Goal: Communication & Community: Answer question/provide support

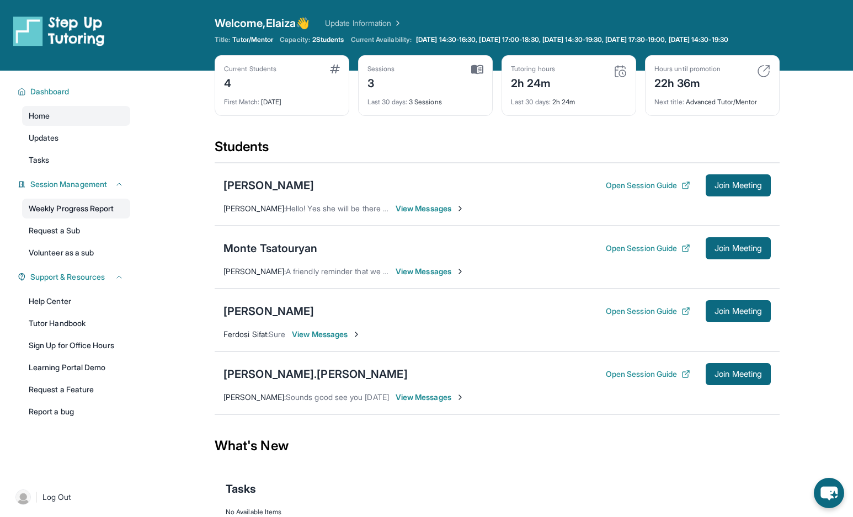
click at [103, 216] on link "Weekly Progress Report" at bounding box center [76, 209] width 108 height 20
click at [730, 252] on span "Join Meeting" at bounding box center [738, 248] width 47 height 7
click at [440, 277] on span "View Messages" at bounding box center [430, 271] width 69 height 11
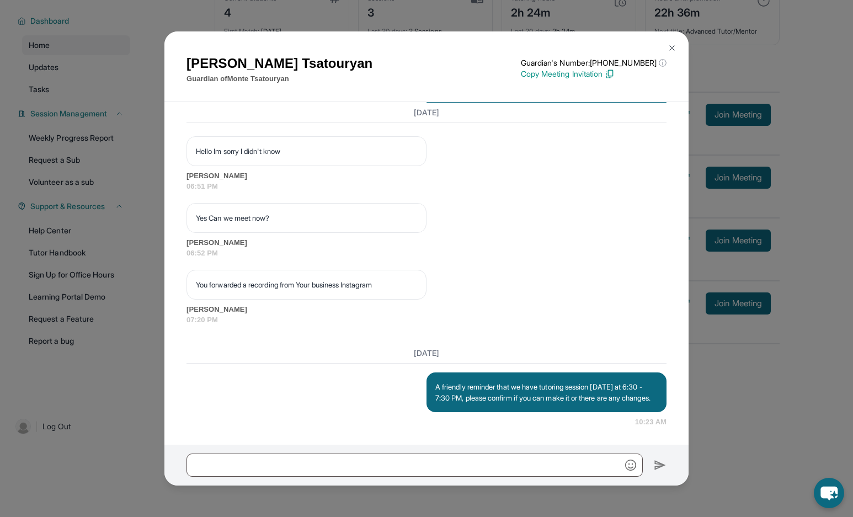
scroll to position [79, 0]
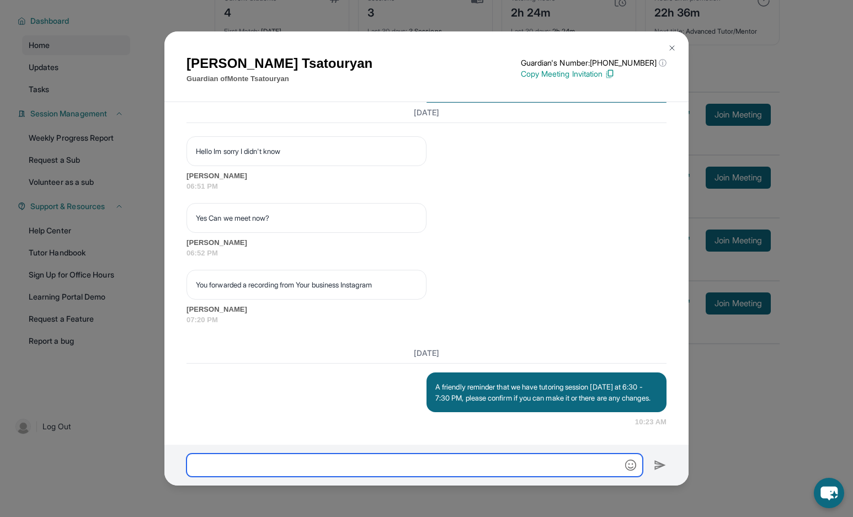
click at [461, 465] on input "text" at bounding box center [415, 465] width 456 height 23
type input "**********"
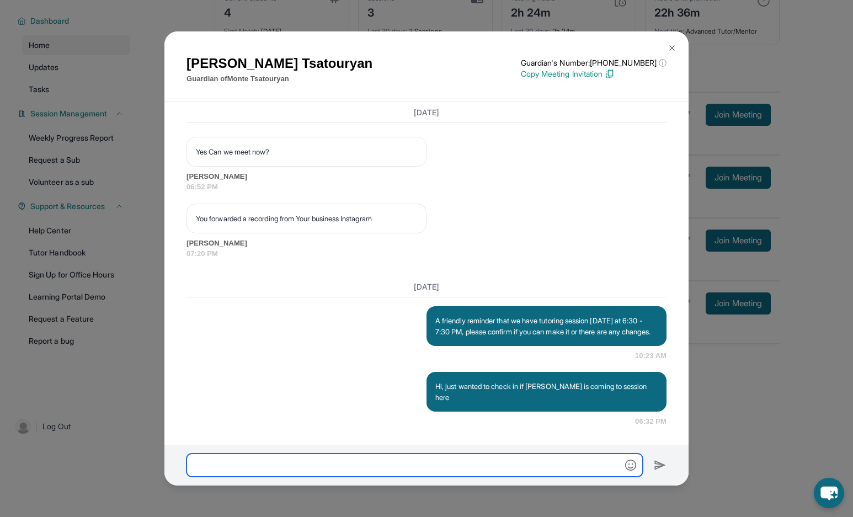
scroll to position [1215, 0]
type input "*****"
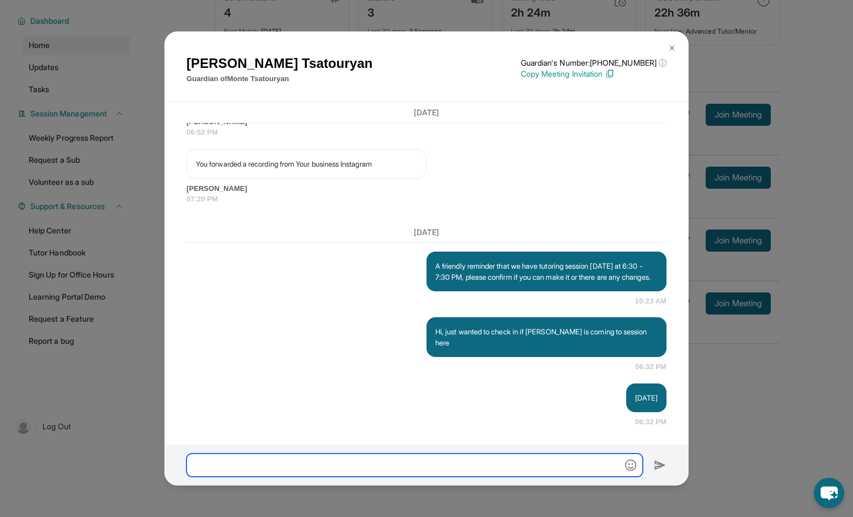
scroll to position [1270, 0]
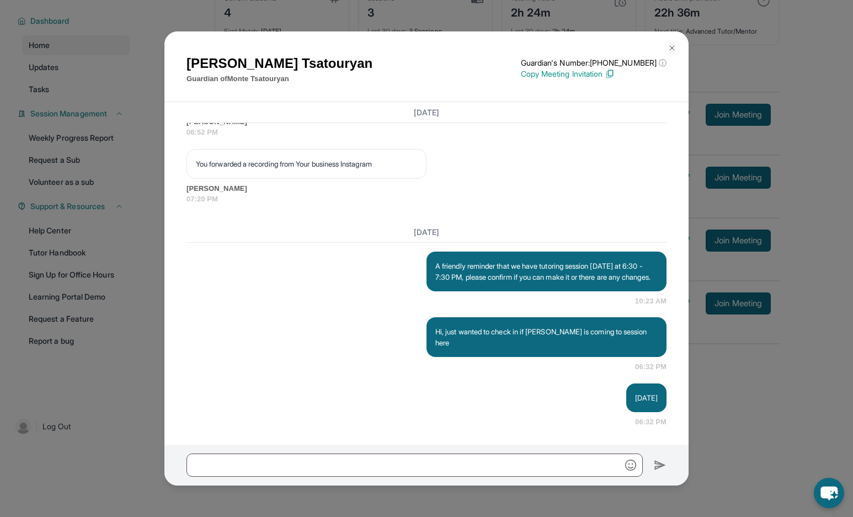
click at [674, 47] on img at bounding box center [672, 48] width 9 height 9
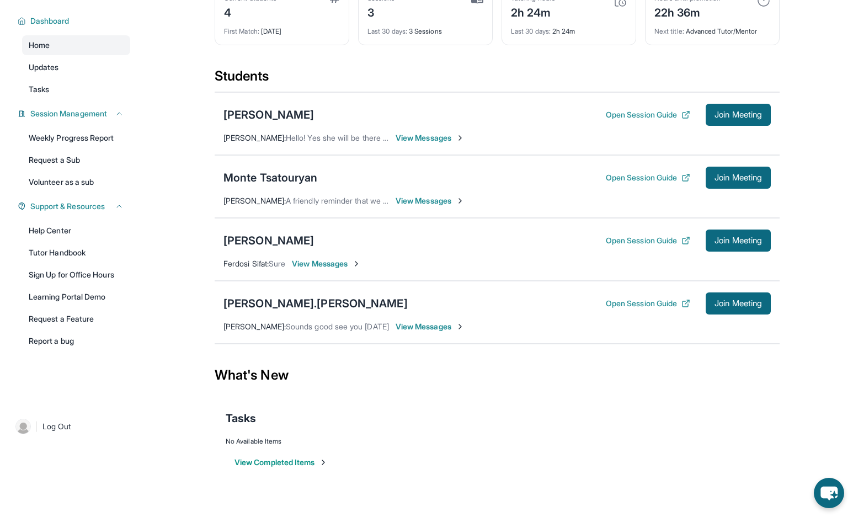
click at [327, 264] on span "View Messages" at bounding box center [326, 263] width 69 height 11
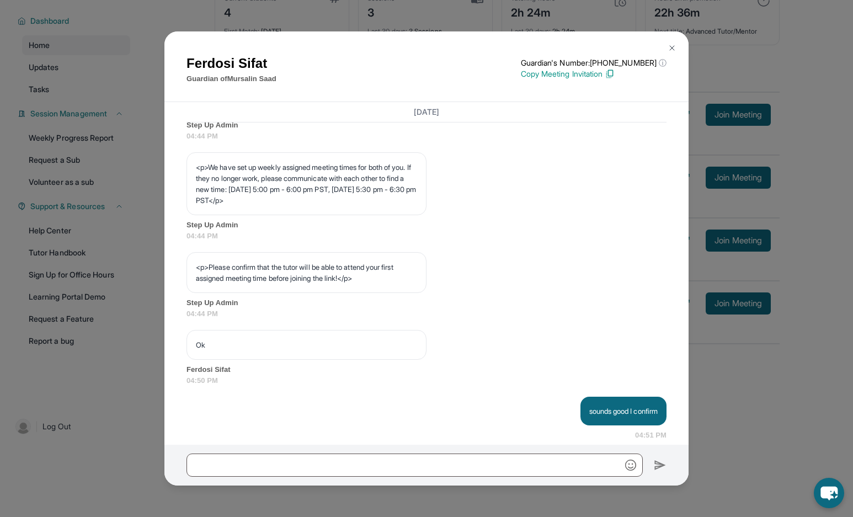
scroll to position [565, 0]
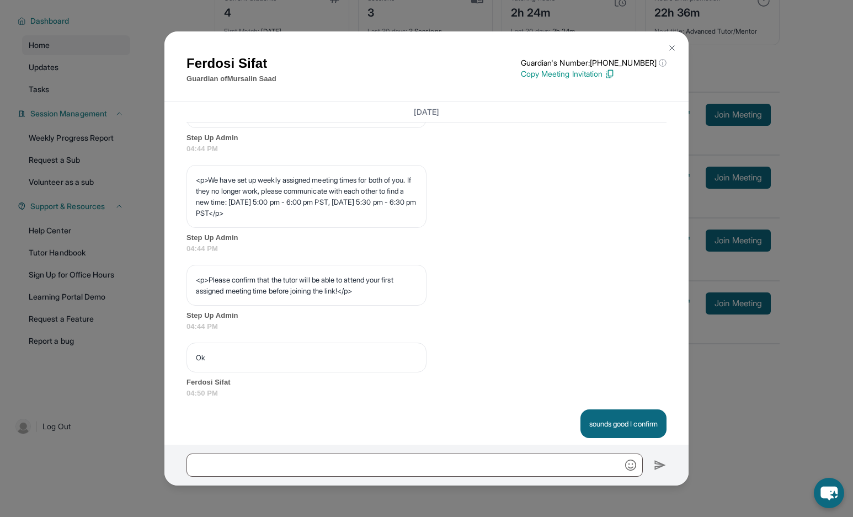
click at [676, 50] on img at bounding box center [672, 48] width 9 height 9
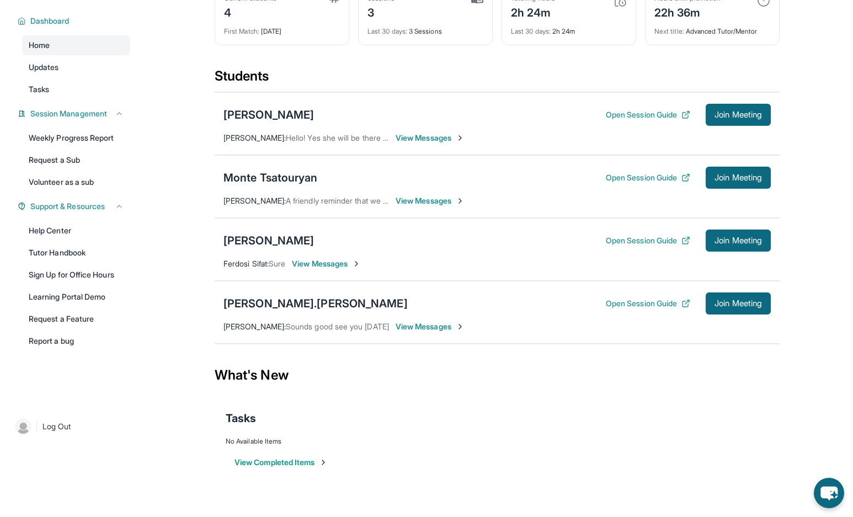
click at [329, 264] on span "View Messages" at bounding box center [326, 263] width 69 height 11
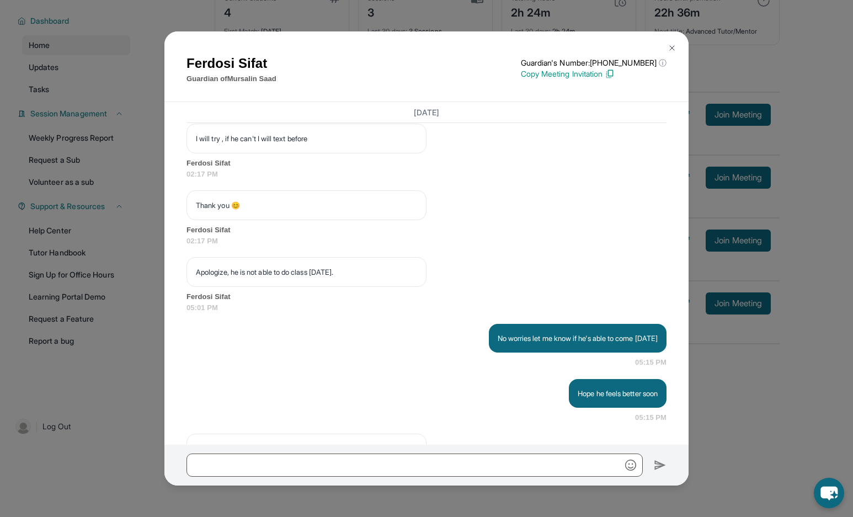
scroll to position [2552, 0]
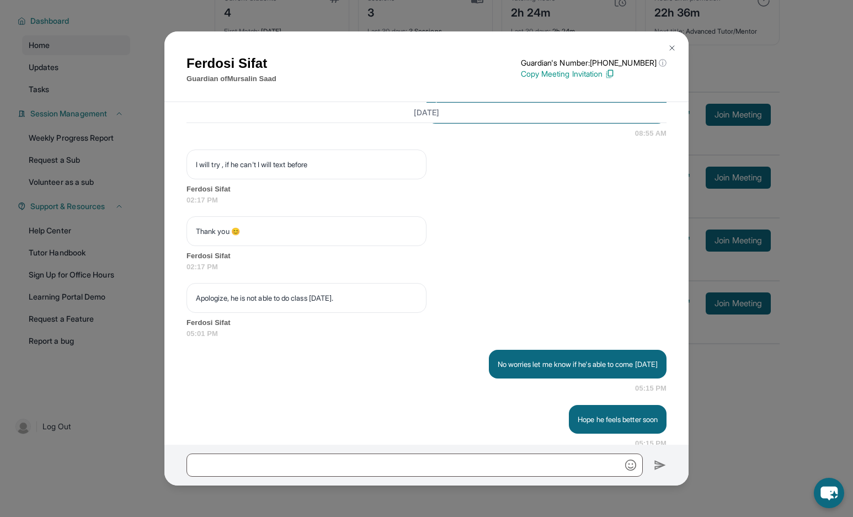
click at [670, 44] on img at bounding box center [672, 48] width 9 height 9
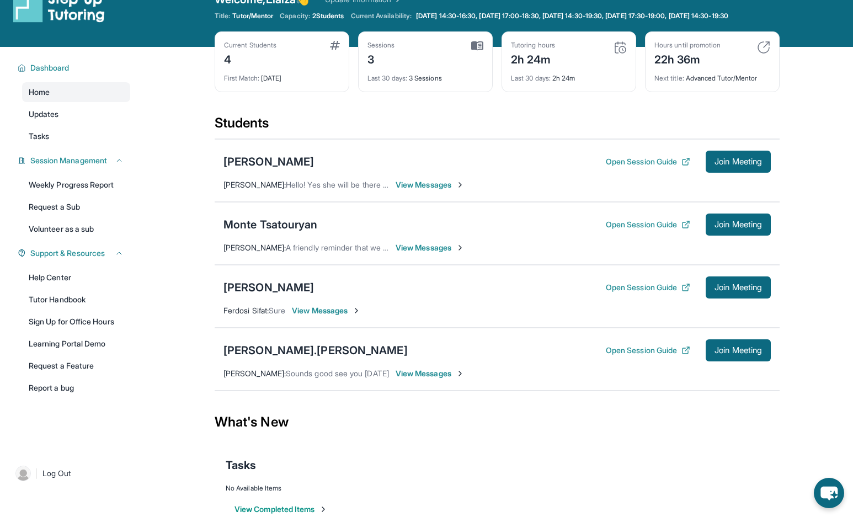
scroll to position [0, 0]
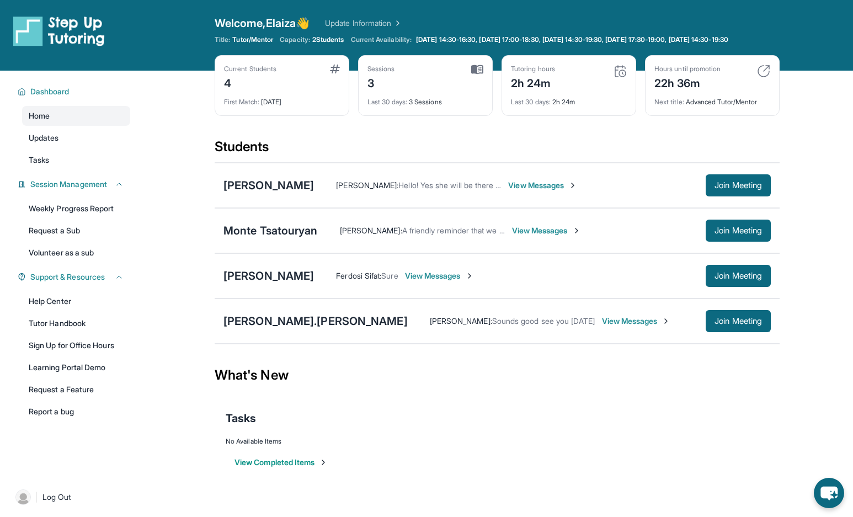
click at [555, 236] on span "View Messages" at bounding box center [546, 230] width 69 height 11
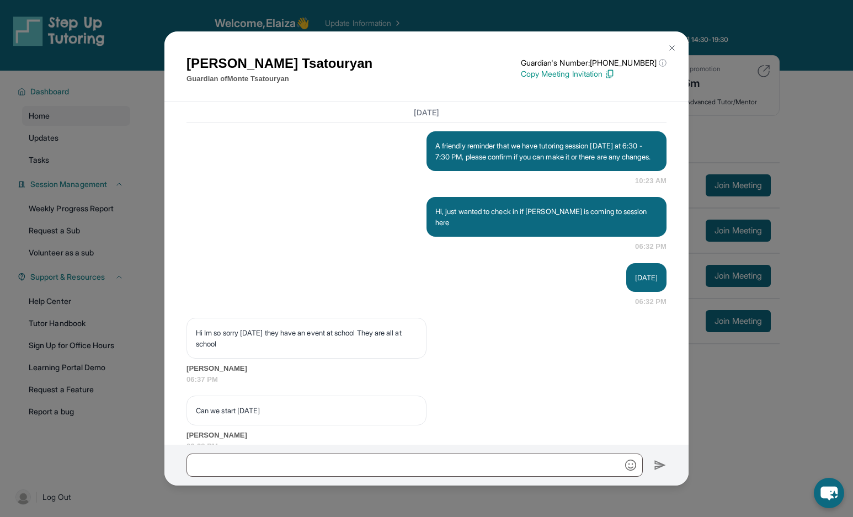
scroll to position [1415, 0]
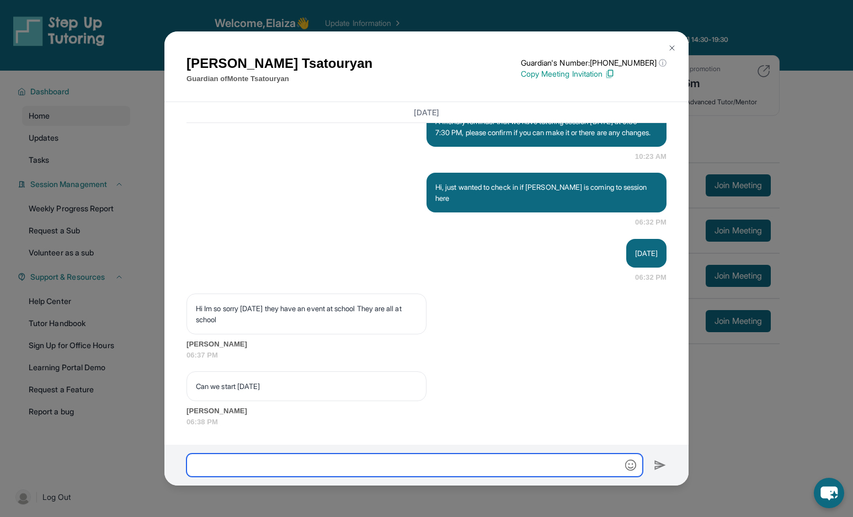
click at [364, 459] on input "text" at bounding box center [415, 465] width 456 height 23
type input "*********"
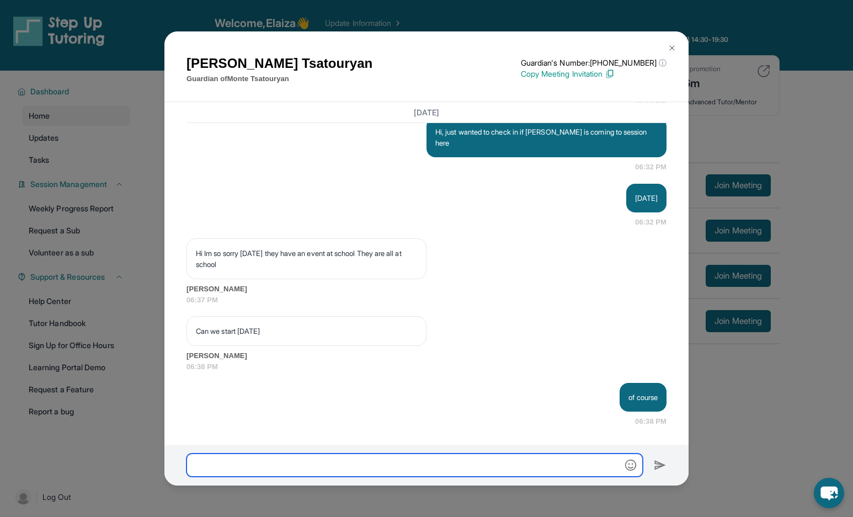
scroll to position [1470, 0]
type input "*"
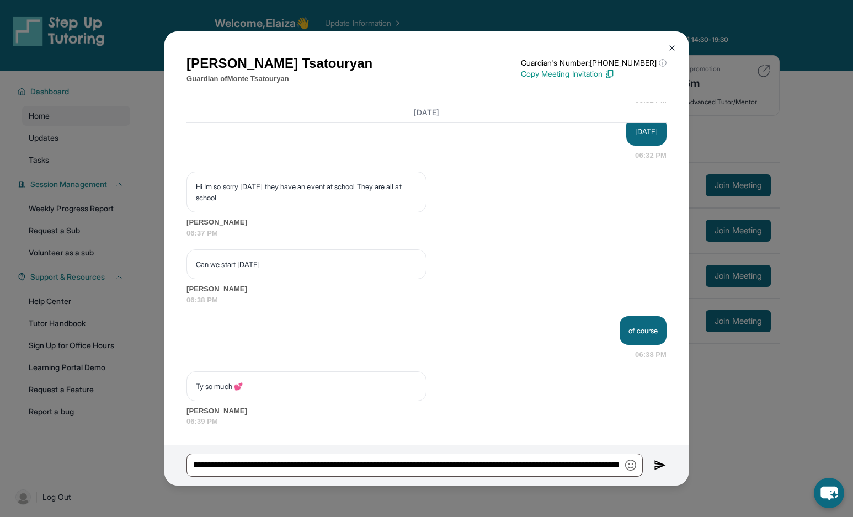
scroll to position [0, 0]
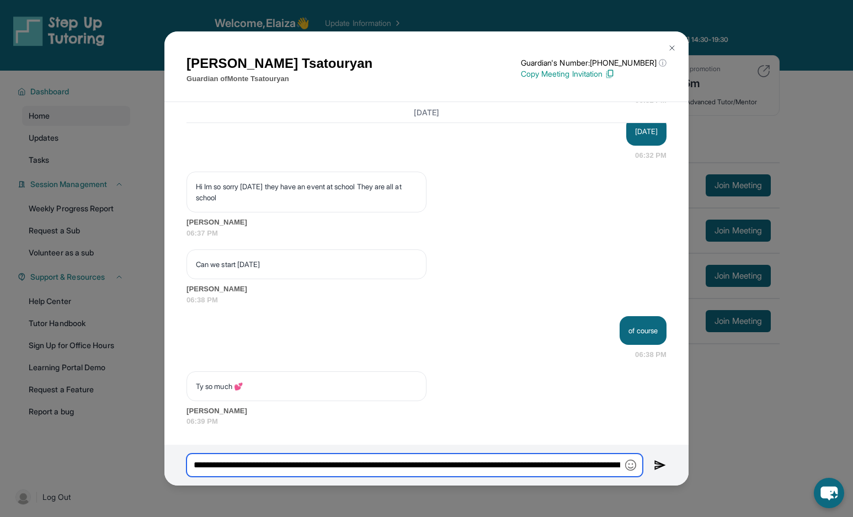
click at [372, 467] on input "**********" at bounding box center [415, 465] width 456 height 23
paste input "**********"
type input "**********"
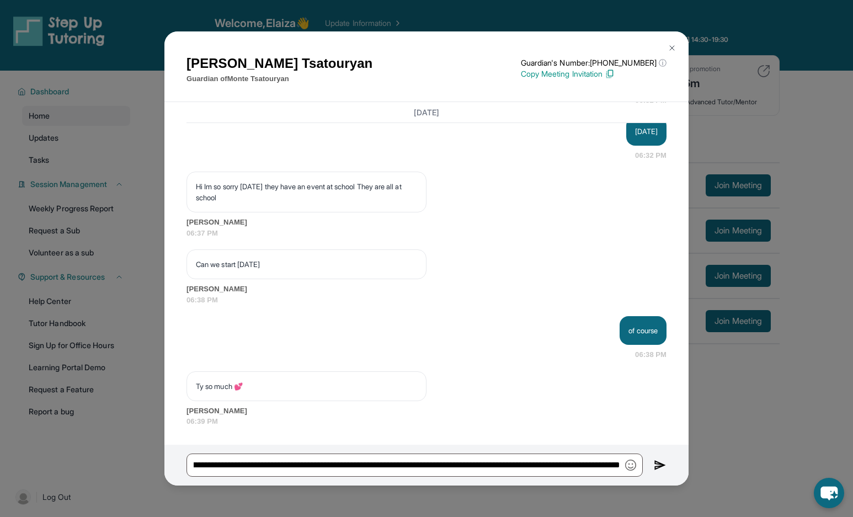
click at [666, 468] on img at bounding box center [660, 465] width 13 height 13
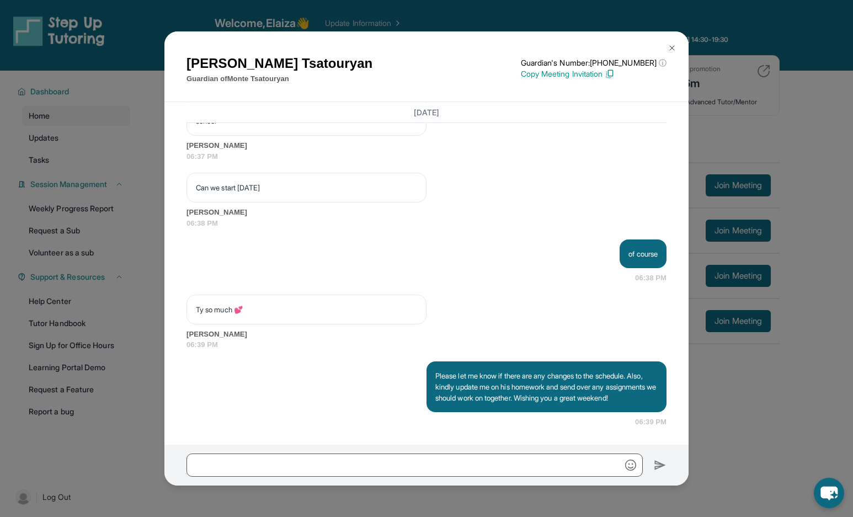
scroll to position [1624, 0]
click at [674, 44] on img at bounding box center [672, 48] width 9 height 9
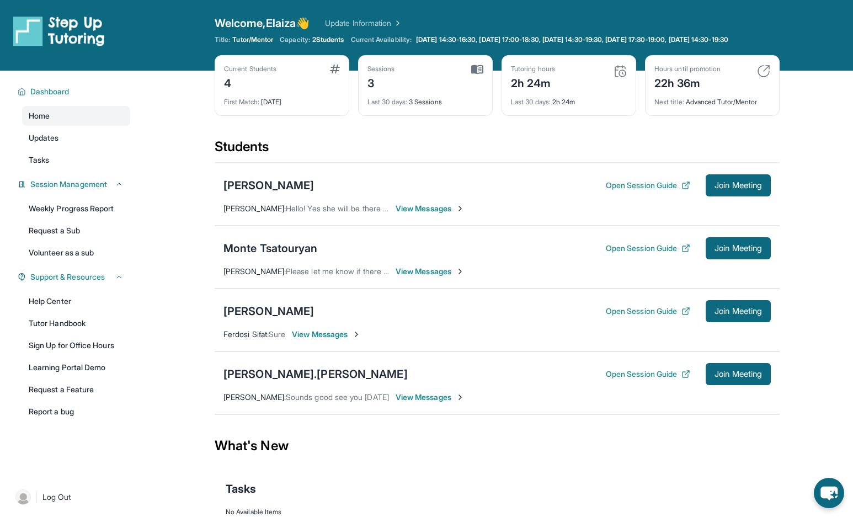
click at [438, 277] on span "View Messages" at bounding box center [430, 271] width 69 height 11
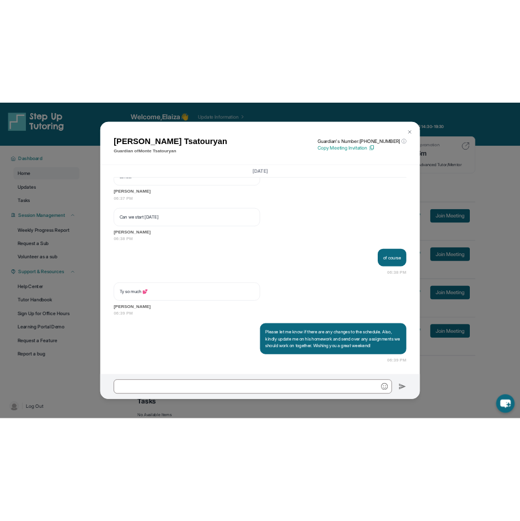
scroll to position [1624, 0]
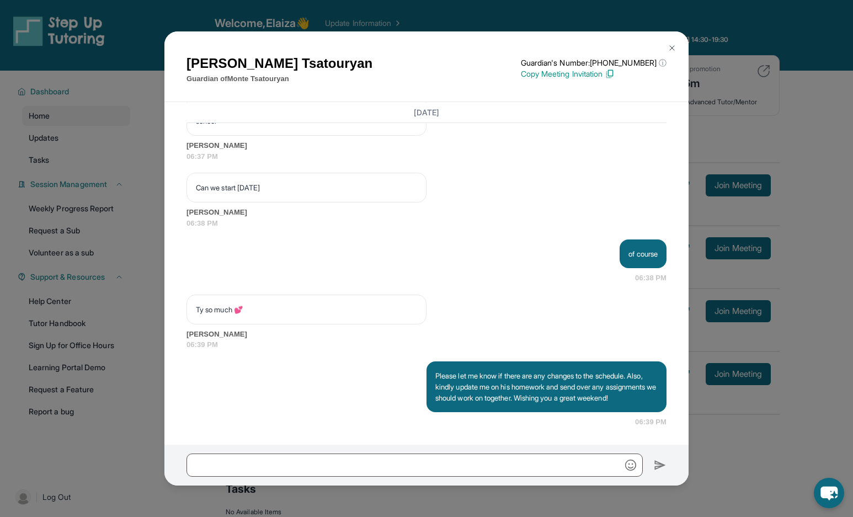
click at [670, 47] on img at bounding box center [672, 48] width 9 height 9
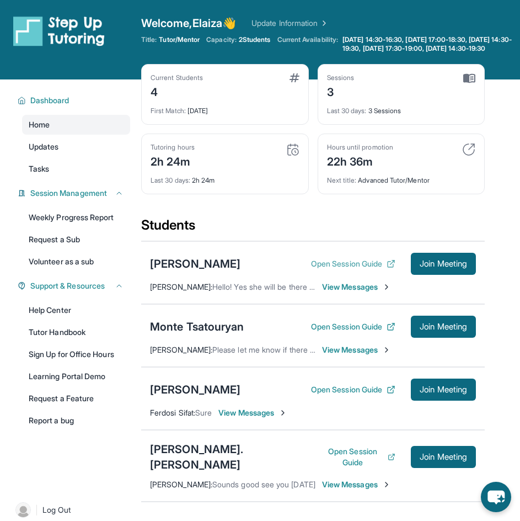
click at [332, 269] on button "Open Session Guide" at bounding box center [353, 263] width 84 height 11
